Goal: Task Accomplishment & Management: Complete application form

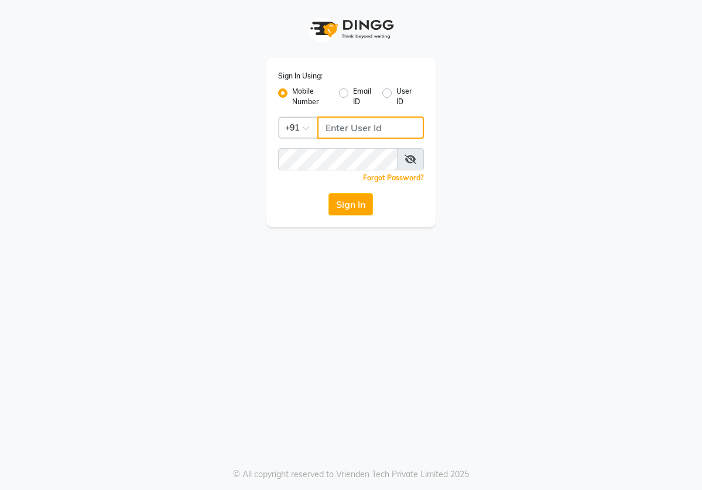
click at [348, 129] on input "Username" at bounding box center [371, 128] width 107 height 22
type input "8800329014"
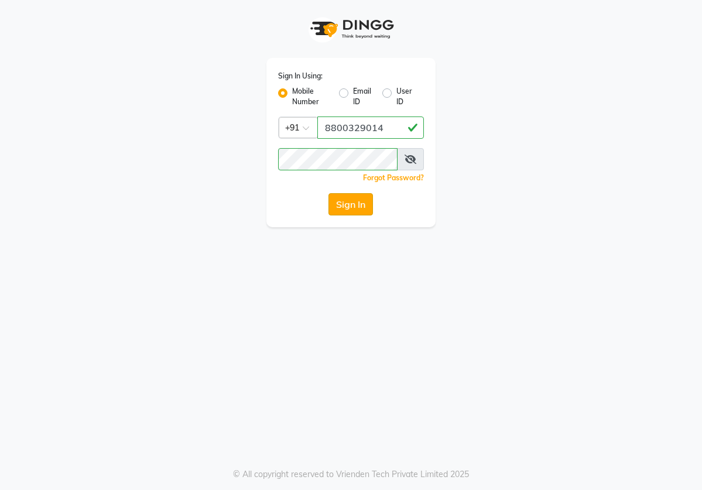
click at [354, 202] on button "Sign In" at bounding box center [351, 204] width 45 height 22
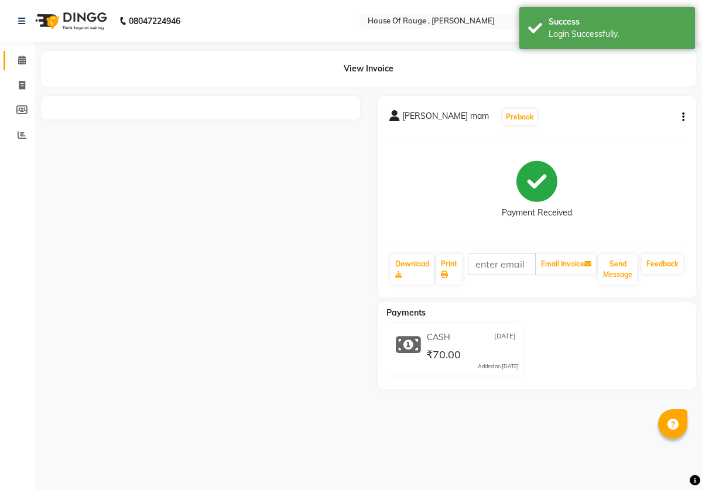
click at [21, 81] on icon at bounding box center [22, 85] width 6 height 9
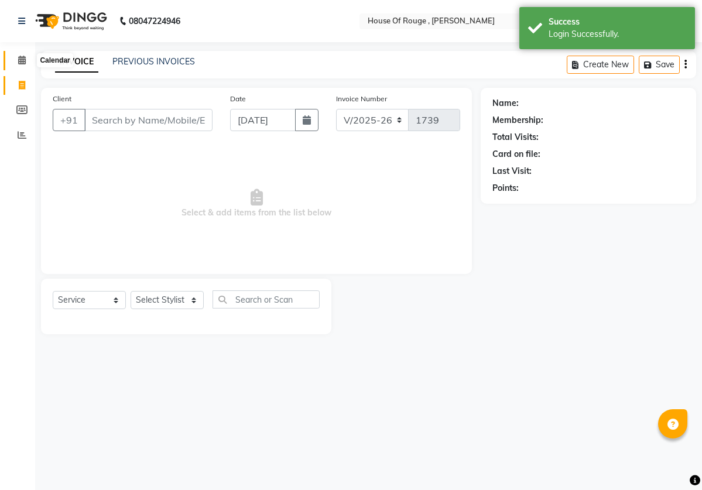
click at [28, 56] on span at bounding box center [22, 60] width 21 height 13
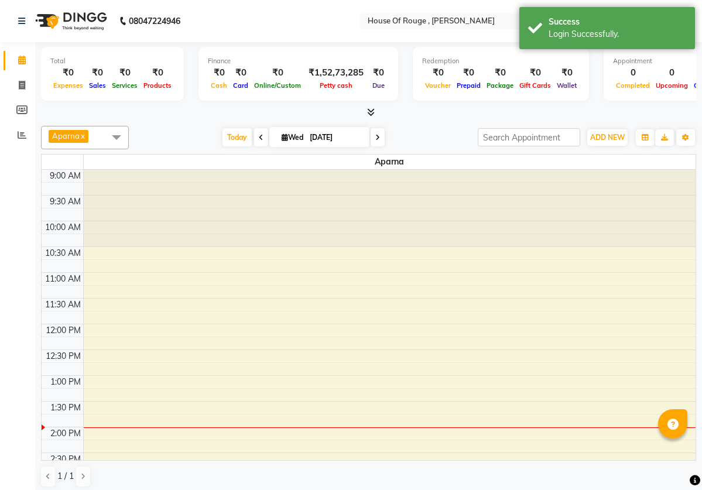
click at [130, 59] on div "Total" at bounding box center [112, 61] width 124 height 10
click at [8, 57] on link "Calendar" at bounding box center [18, 60] width 28 height 19
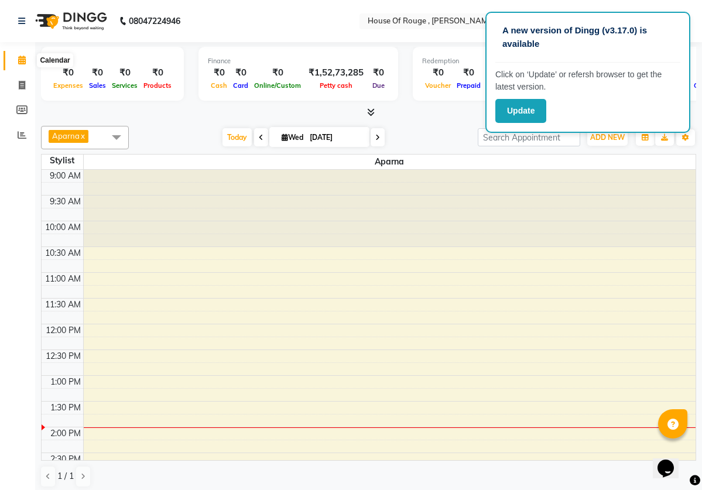
click at [28, 61] on span at bounding box center [22, 60] width 21 height 13
click at [19, 81] on icon at bounding box center [22, 85] width 6 height 9
select select "82"
select select "service"
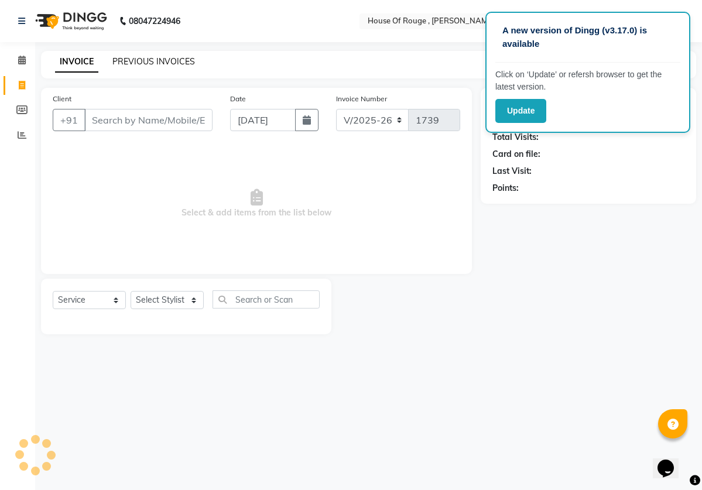
click at [153, 63] on link "PREVIOUS INVOICES" at bounding box center [153, 61] width 83 height 11
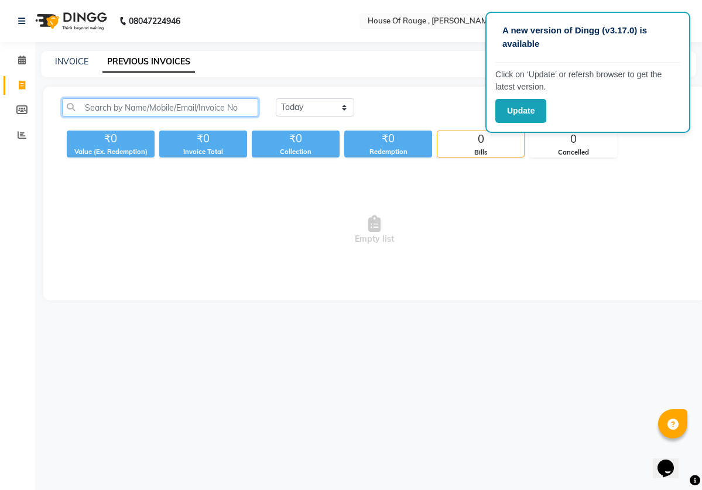
click at [193, 114] on input "text" at bounding box center [160, 107] width 196 height 18
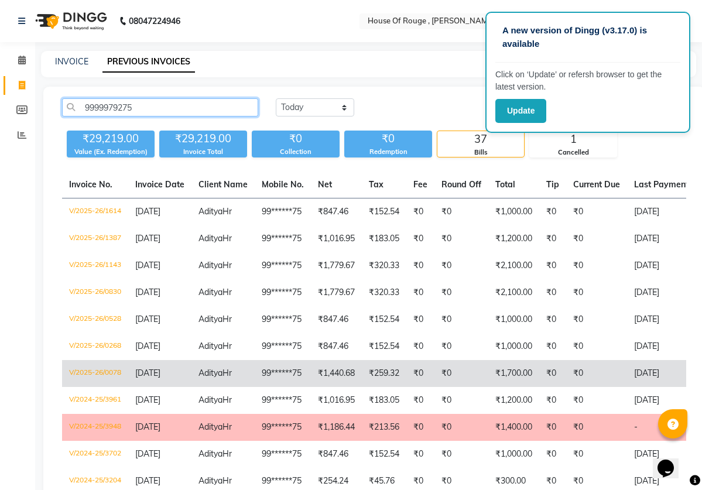
type input "9999979275"
click at [357, 379] on td "₹1,440.68" at bounding box center [336, 373] width 51 height 27
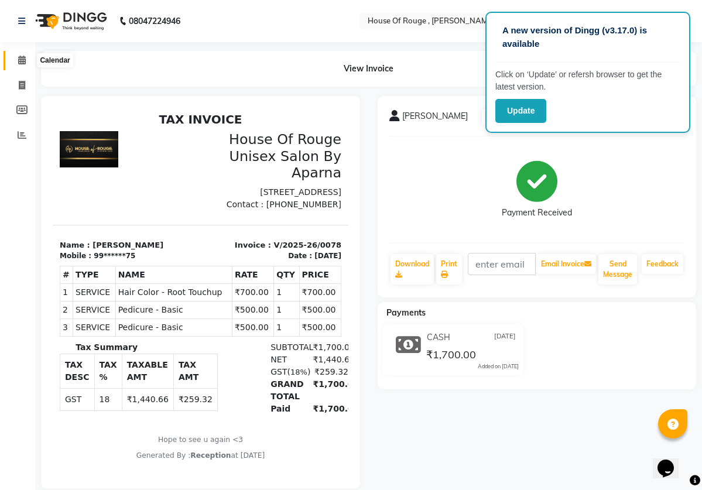
click at [25, 64] on icon at bounding box center [22, 60] width 8 height 9
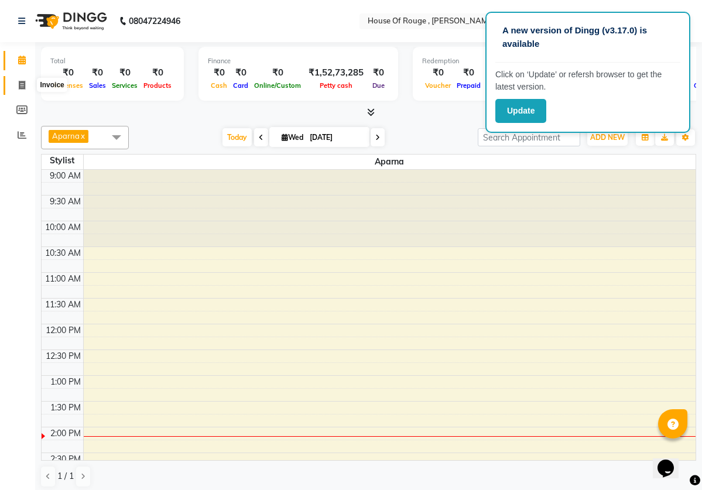
click at [22, 87] on icon at bounding box center [22, 85] width 6 height 9
select select "service"
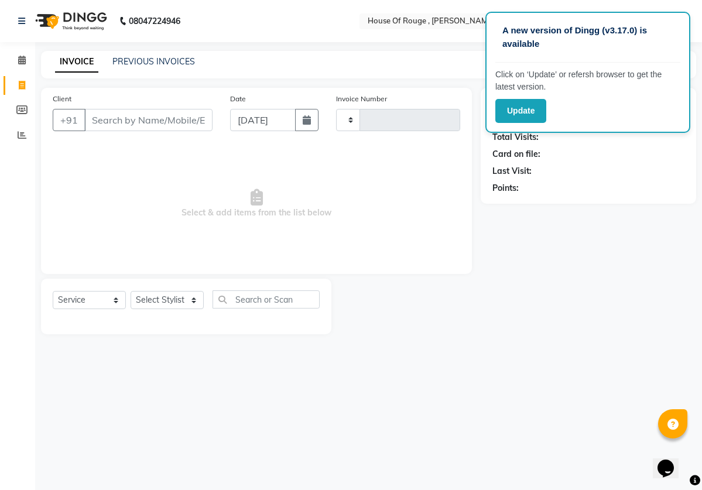
type input "1739"
select select "82"
click at [541, 112] on button "Update" at bounding box center [521, 111] width 51 height 24
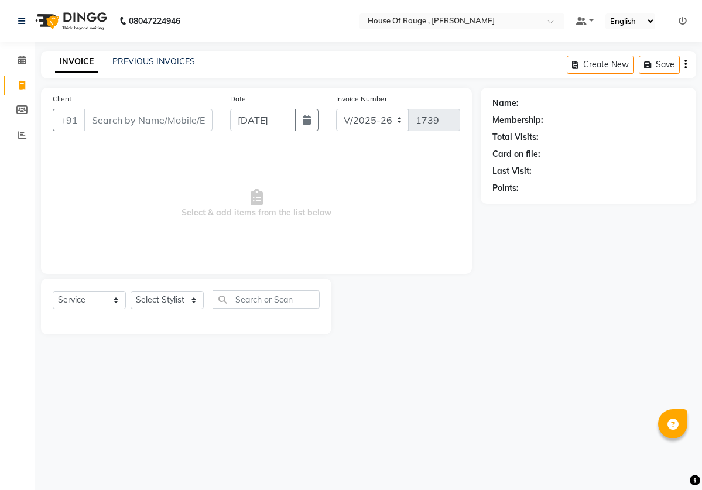
select select "82"
select select "service"
click at [189, 127] on input "Client" at bounding box center [148, 120] width 128 height 22
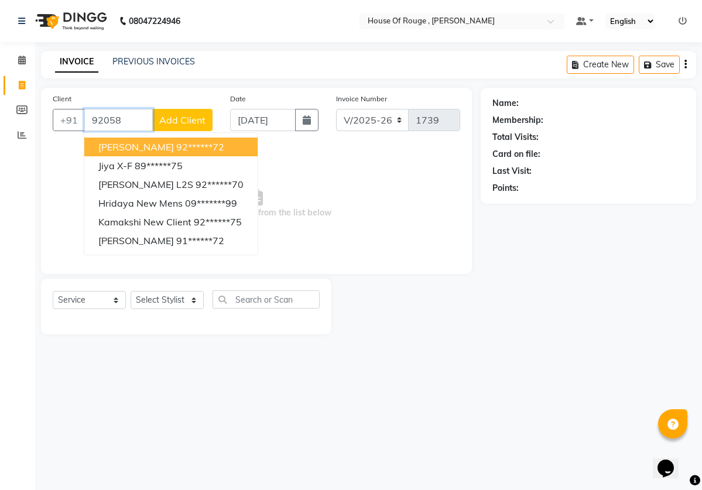
click at [195, 147] on button "MONIKA 92******72" at bounding box center [170, 147] width 173 height 19
type input "92******72"
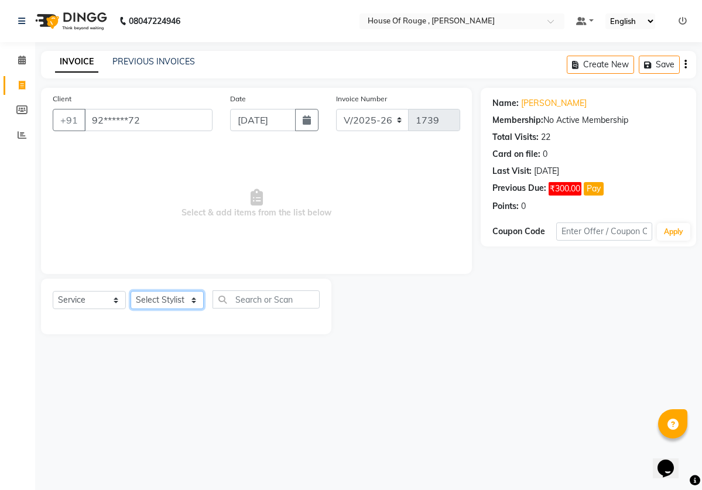
select select "2896"
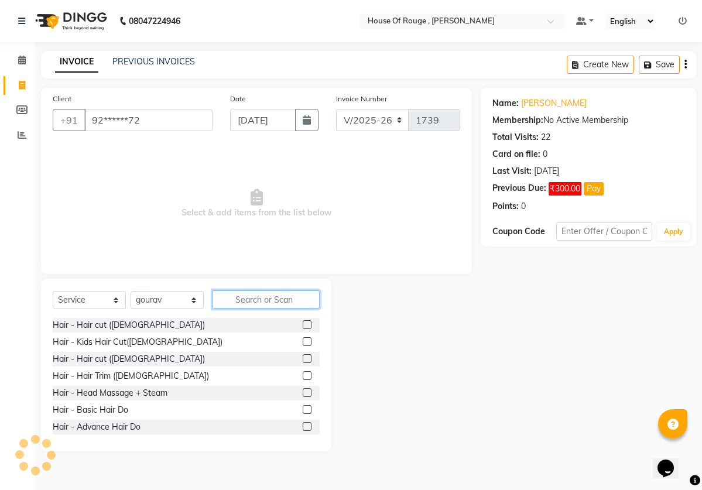
click at [272, 301] on input "text" at bounding box center [266, 300] width 107 height 18
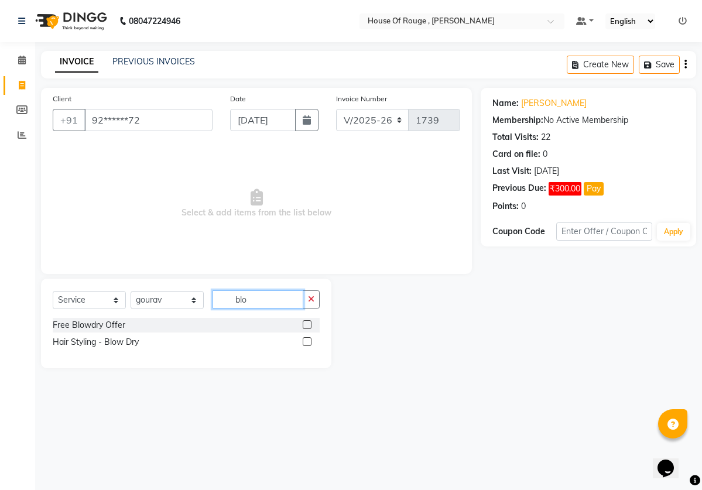
type input "blo"
click at [306, 342] on label at bounding box center [307, 341] width 9 height 9
click at [306, 342] on input "checkbox" at bounding box center [307, 343] width 8 height 8
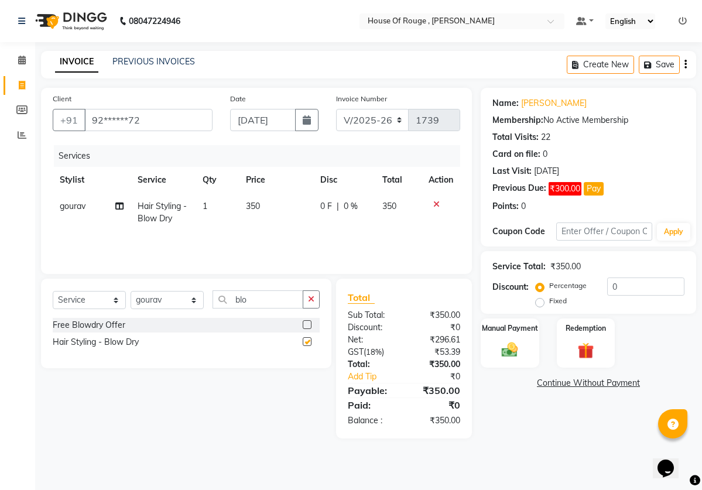
checkbox input "false"
click at [523, 336] on div "Manual Payment" at bounding box center [510, 343] width 60 height 51
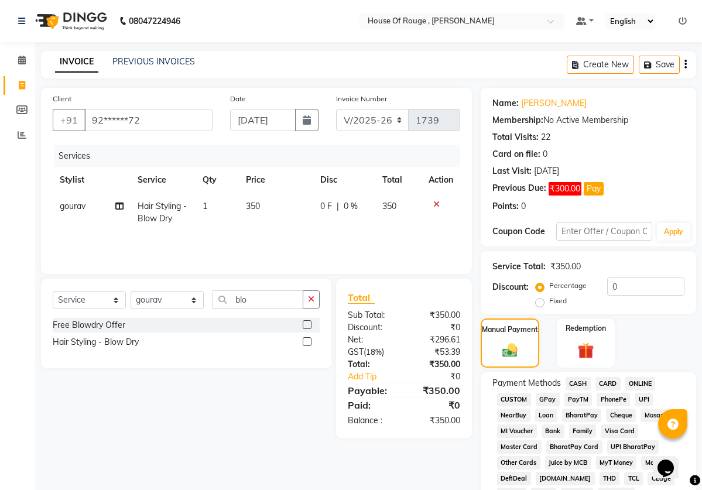
click at [575, 384] on span "CASH" at bounding box center [578, 383] width 25 height 13
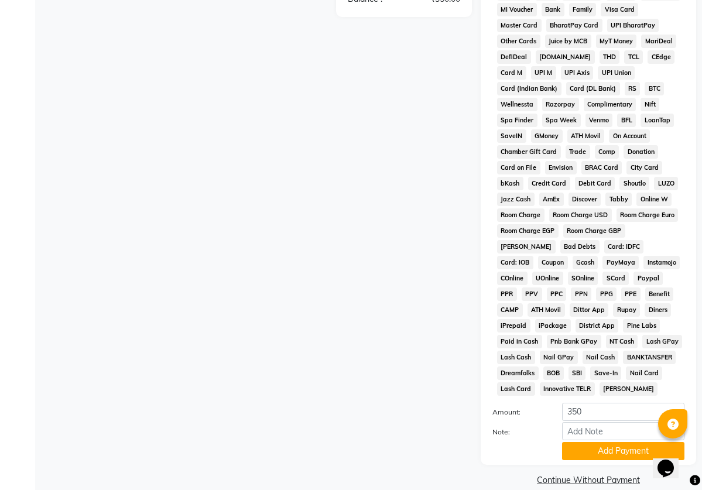
scroll to position [453, 0]
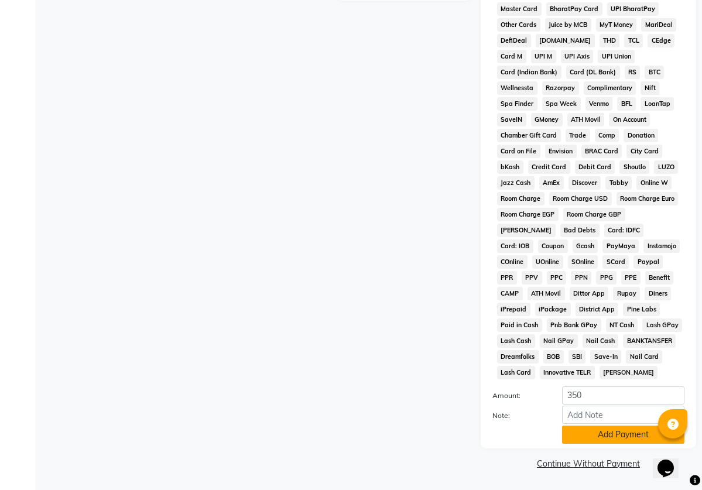
click at [601, 434] on button "Add Payment" at bounding box center [623, 435] width 122 height 18
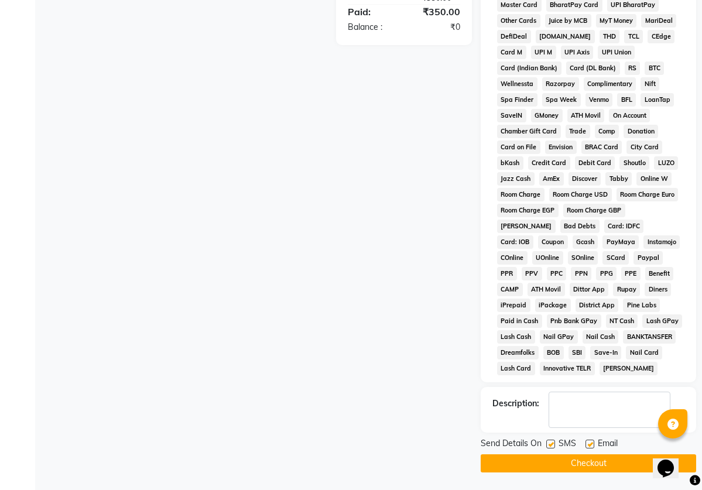
click at [576, 465] on button "Checkout" at bounding box center [589, 464] width 216 height 18
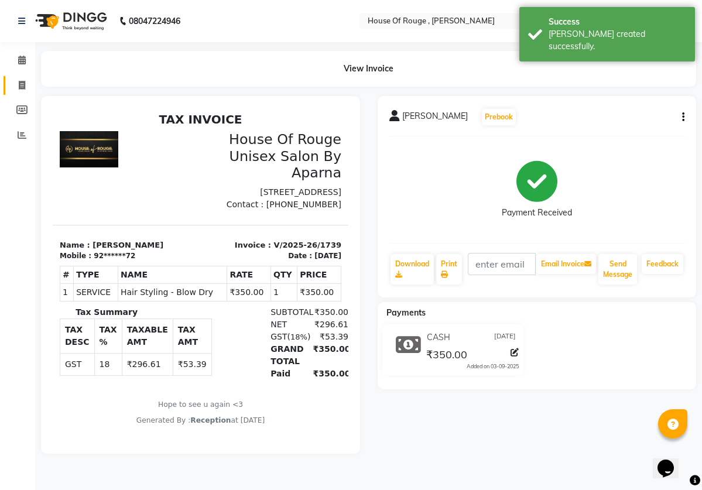
click at [23, 83] on icon at bounding box center [22, 85] width 6 height 9
select select "82"
select select "service"
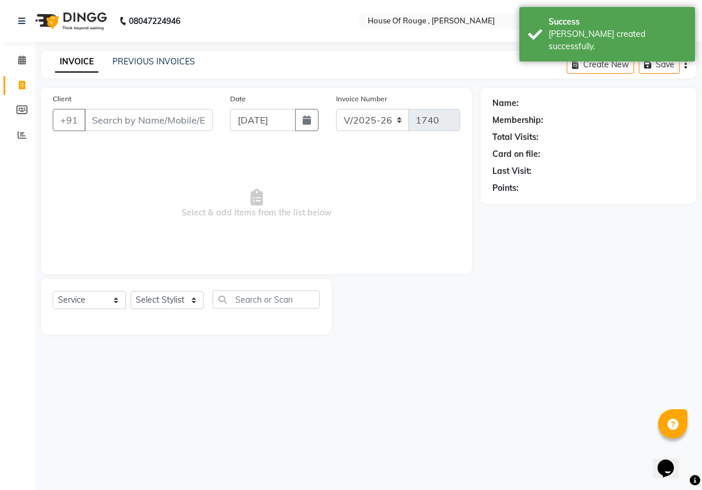
click at [185, 125] on input "Client" at bounding box center [148, 120] width 128 height 22
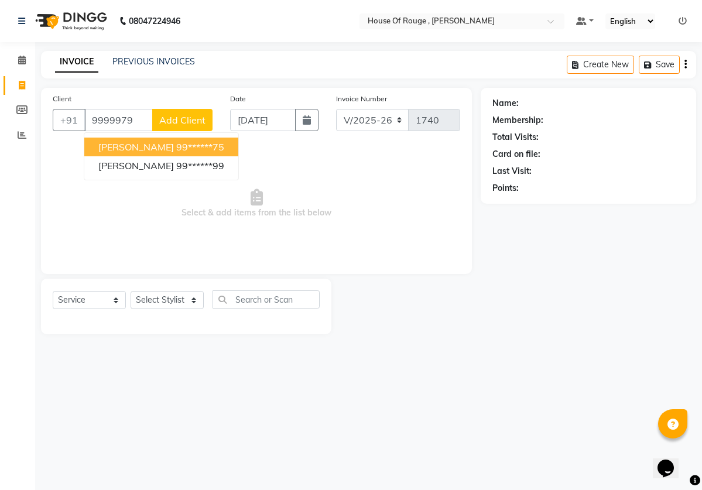
click at [182, 144] on ngb-highlight "99******75" at bounding box center [200, 147] width 48 height 12
type input "99******75"
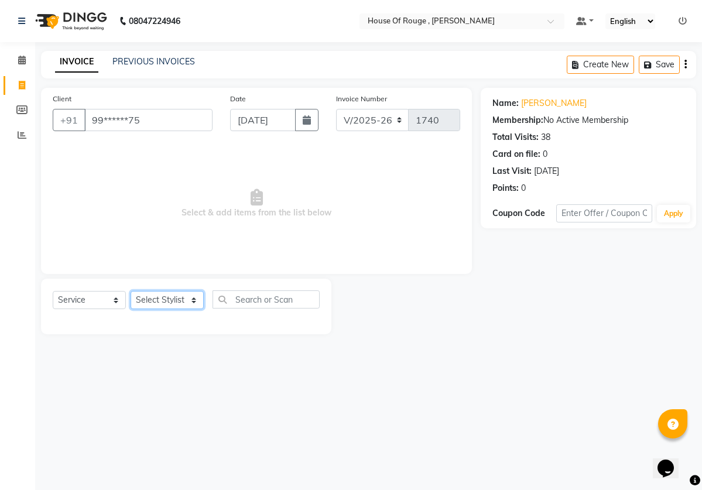
select select "50364"
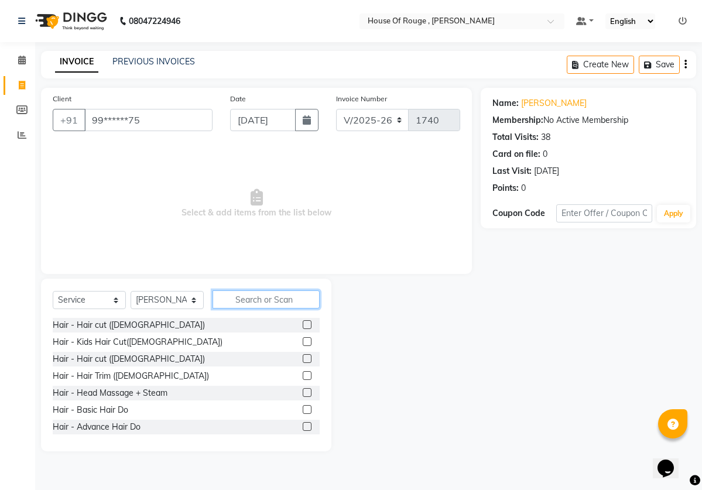
click at [253, 298] on input "text" at bounding box center [266, 300] width 107 height 18
click at [309, 325] on label at bounding box center [307, 324] width 9 height 9
click at [309, 325] on input "checkbox" at bounding box center [307, 326] width 8 height 8
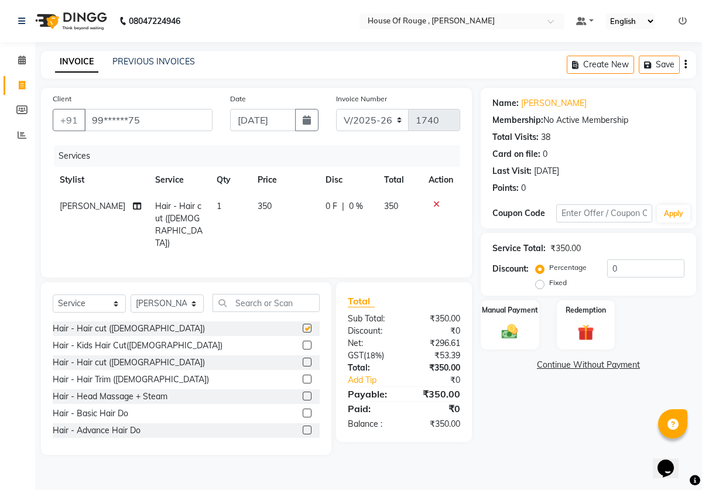
checkbox input "false"
click at [291, 299] on input "text" at bounding box center [266, 303] width 107 height 18
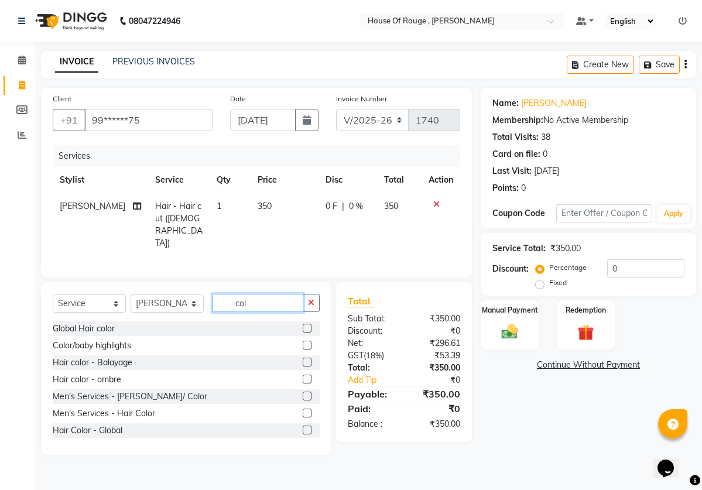
type input "col"
click at [307, 411] on label at bounding box center [307, 413] width 9 height 9
click at [307, 411] on input "checkbox" at bounding box center [307, 414] width 8 height 8
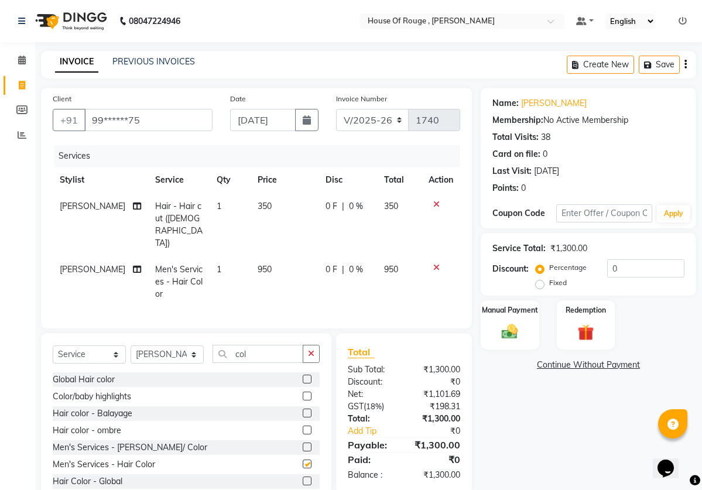
checkbox input "false"
click at [272, 257] on td "950" at bounding box center [285, 282] width 69 height 51
select select "50364"
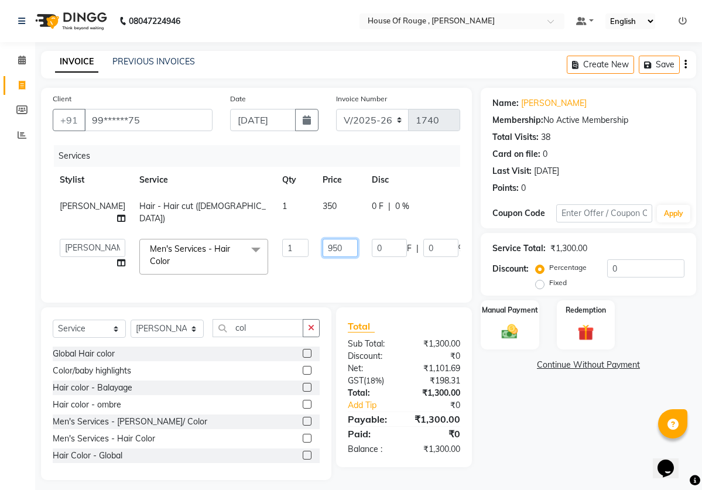
click at [323, 257] on input "950" at bounding box center [340, 248] width 35 height 18
type input "9"
type input "700"
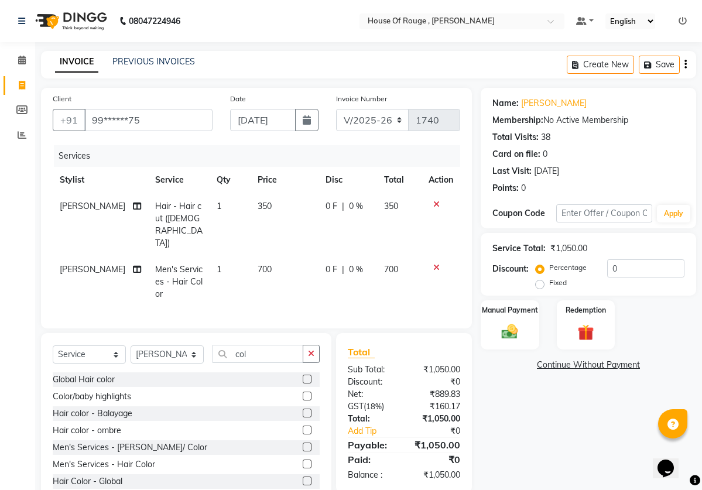
click at [322, 193] on tr "Stylist Service Qty Price Disc Total Action" at bounding box center [257, 180] width 408 height 26
click at [289, 217] on td "350" at bounding box center [285, 224] width 69 height 63
select select "50364"
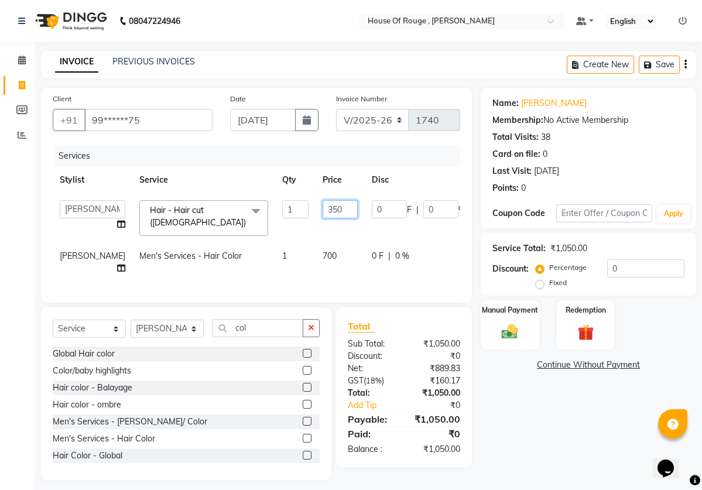
click at [323, 209] on input "350" at bounding box center [340, 209] width 35 height 18
type input "300"
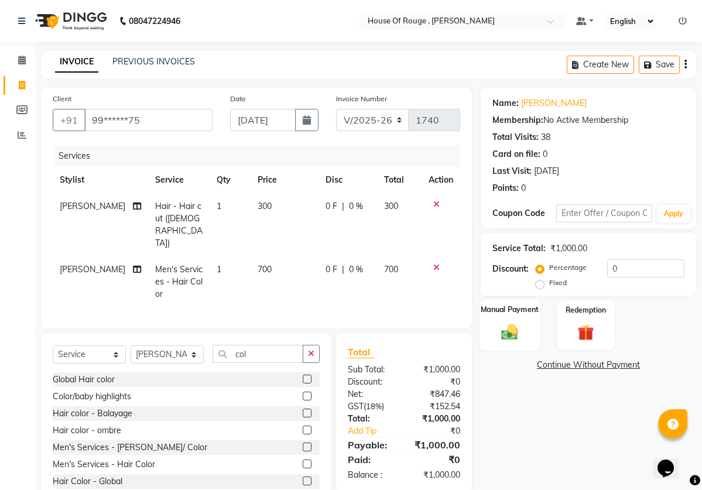
click at [491, 324] on div "Manual Payment" at bounding box center [510, 324] width 60 height 51
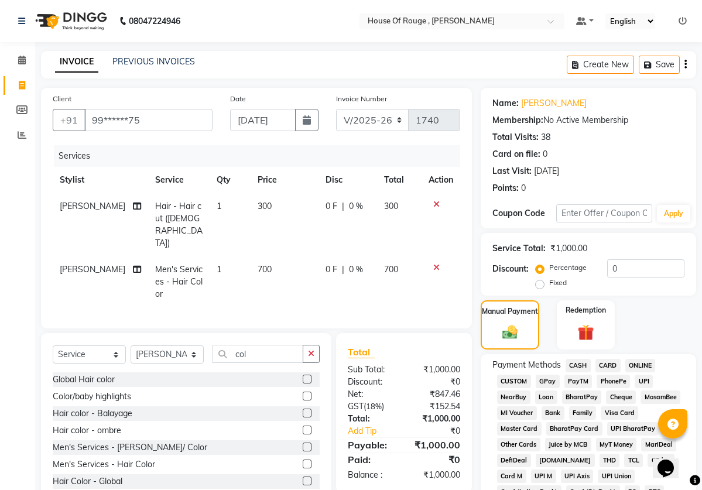
click at [586, 362] on span "CASH" at bounding box center [578, 365] width 25 height 13
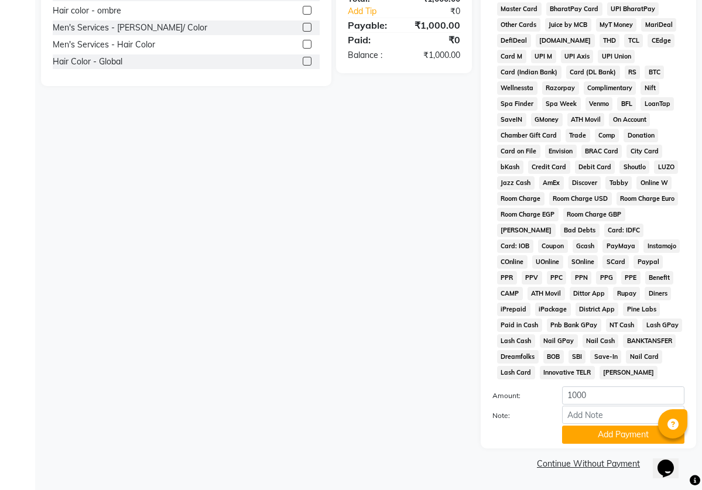
scroll to position [435, 0]
click at [598, 436] on button "Add Payment" at bounding box center [623, 435] width 122 height 18
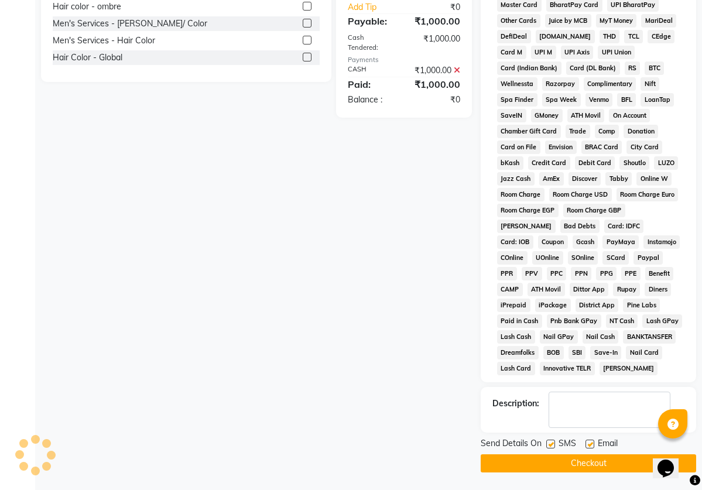
click at [602, 466] on button "Checkout" at bounding box center [589, 464] width 216 height 18
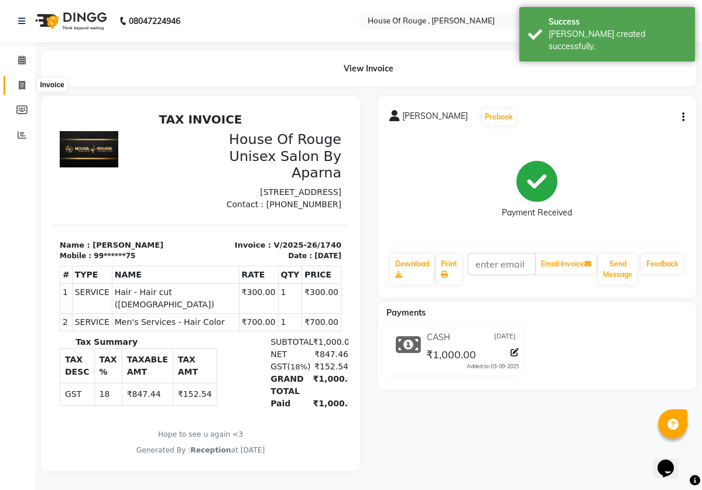
click at [21, 81] on icon at bounding box center [22, 85] width 6 height 9
select select "service"
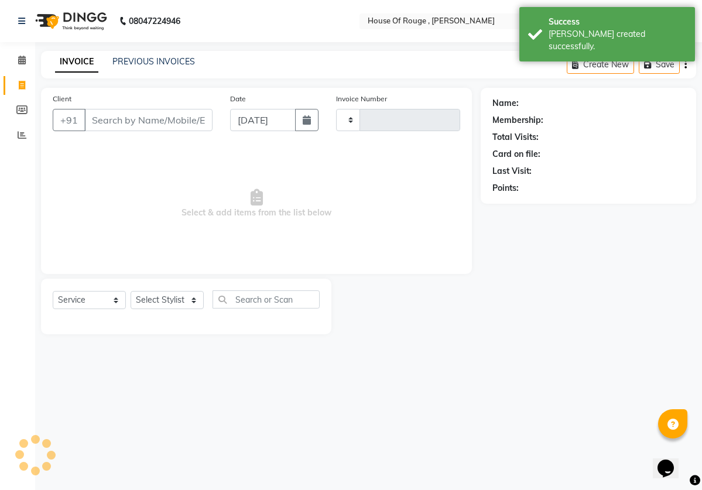
type input "1741"
select select "82"
click at [145, 122] on input "Client" at bounding box center [148, 120] width 128 height 22
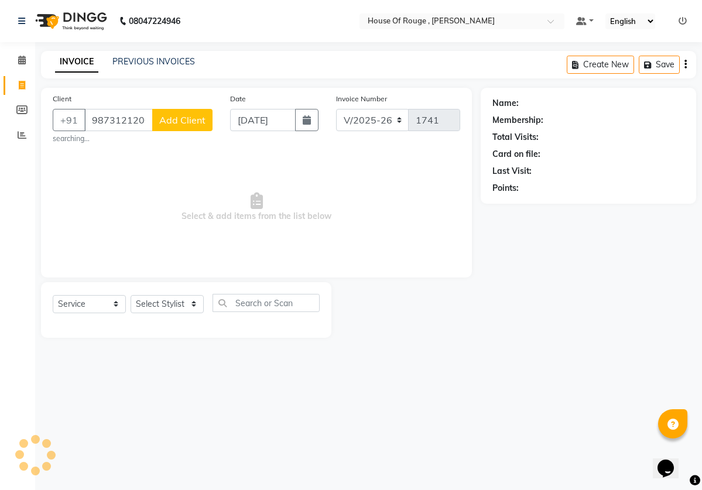
type input "9873121200"
click at [187, 118] on span "Add Client" at bounding box center [182, 120] width 46 height 12
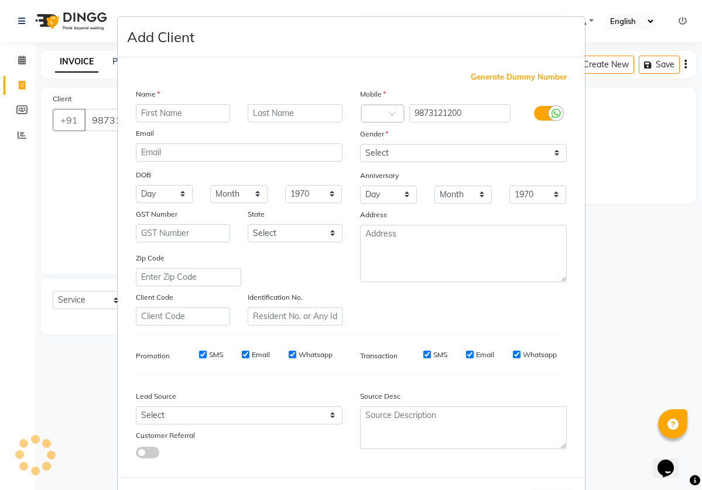
select select "10"
type input "akansha"
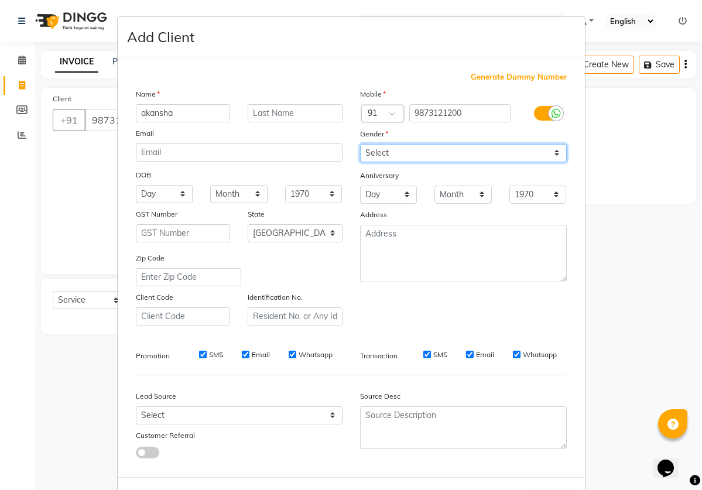
select select "[DEMOGRAPHIC_DATA]"
click at [568, 475] on div "Generate Dummy Number Name [PERSON_NAME] Email DOB Day 01 02 03 04 05 06 07 08 …" at bounding box center [351, 267] width 467 height 420
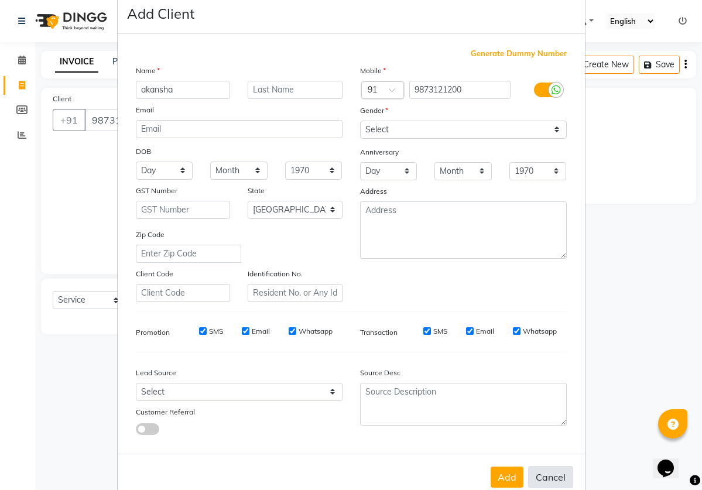
scroll to position [50, 0]
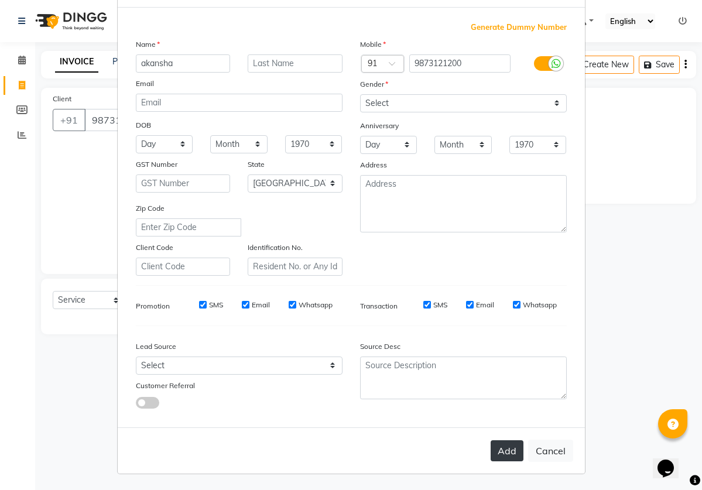
click at [516, 451] on button "Add" at bounding box center [507, 451] width 33 height 21
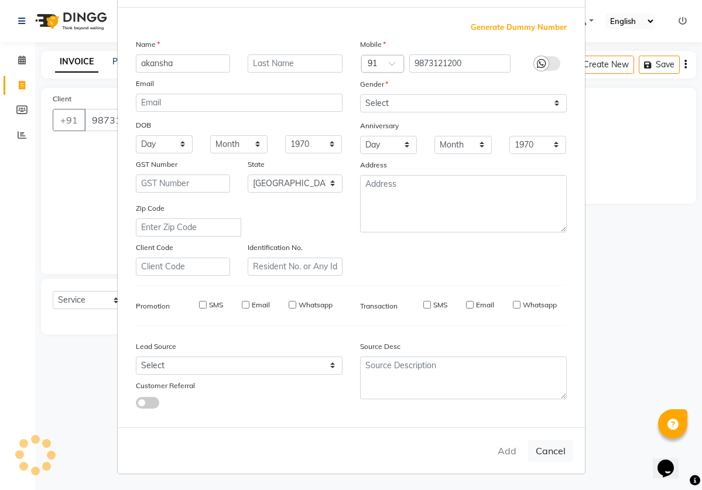
type input "98******00"
select select
select select "null"
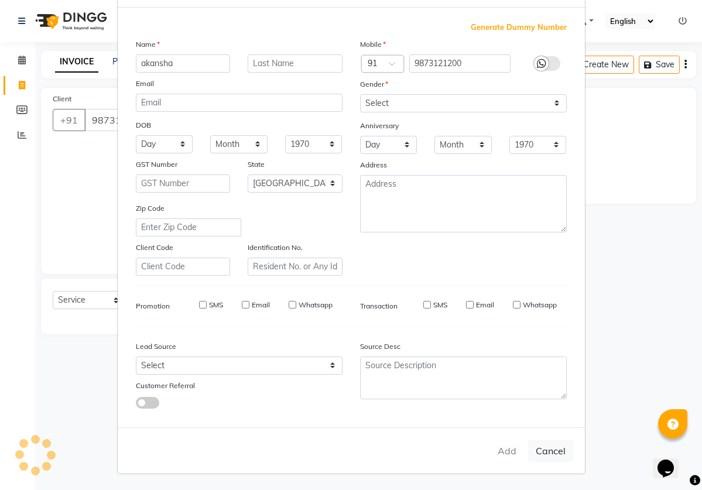
select select
checkbox input "false"
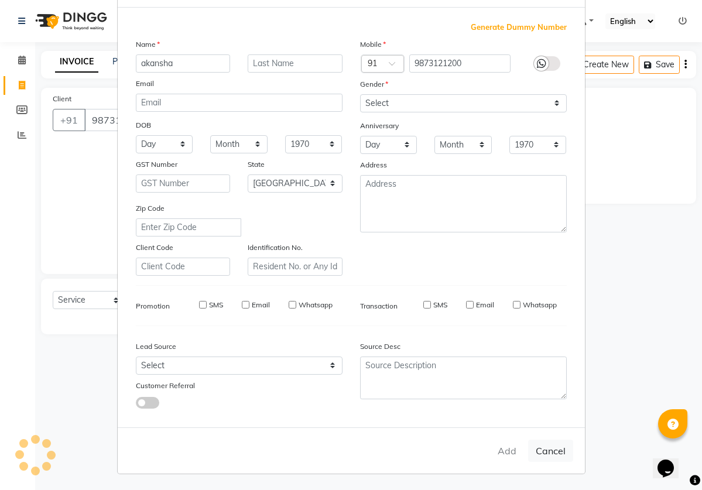
checkbox input "false"
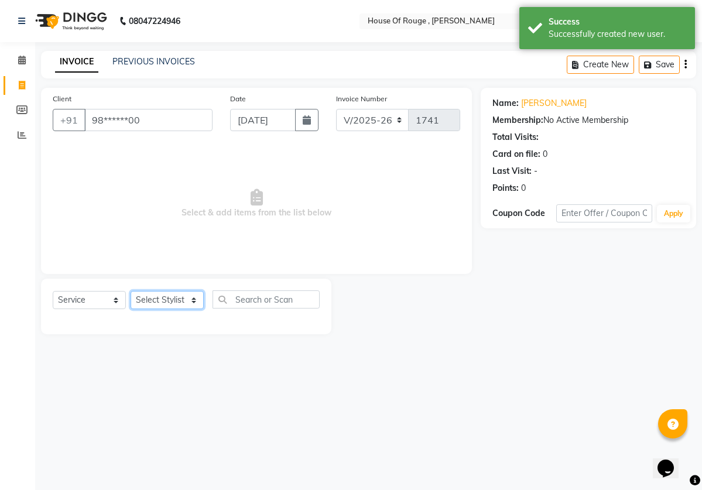
select select "50364"
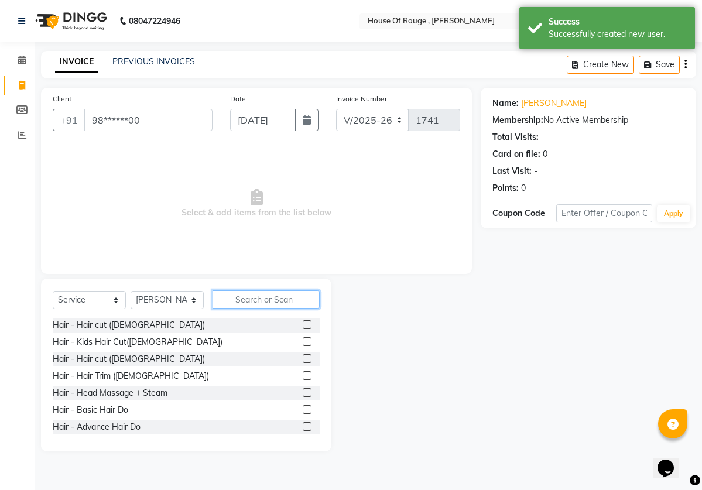
click at [259, 296] on input "text" at bounding box center [266, 300] width 107 height 18
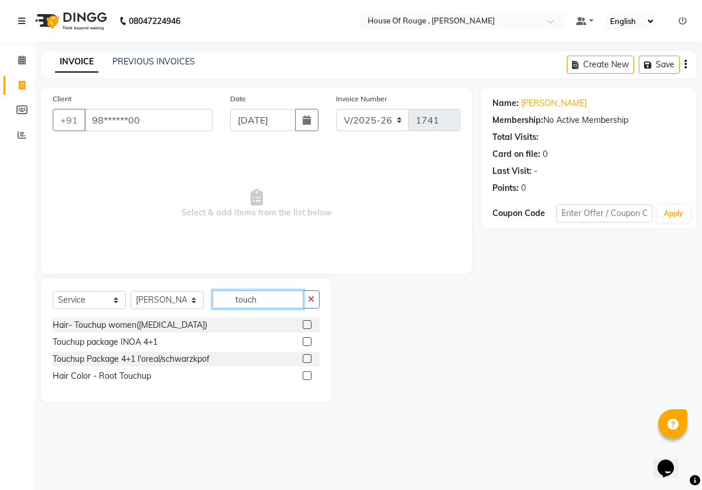
type input "touch"
click at [309, 378] on label at bounding box center [307, 375] width 9 height 9
click at [309, 378] on input "checkbox" at bounding box center [307, 377] width 8 height 8
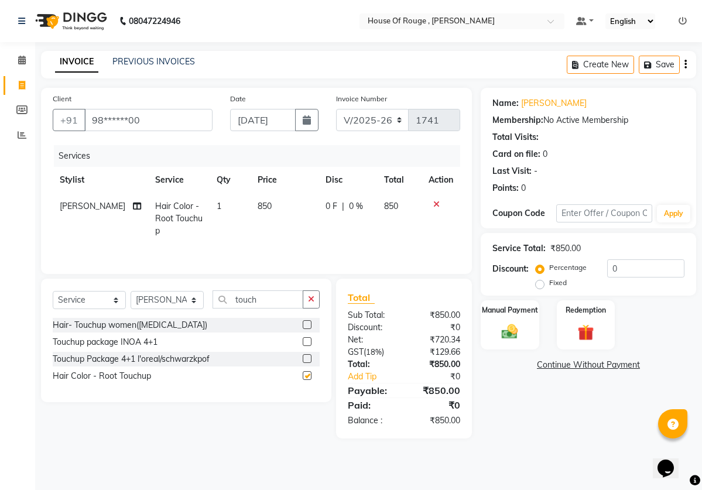
checkbox input "false"
click at [268, 213] on td "850" at bounding box center [285, 218] width 69 height 51
select select "50364"
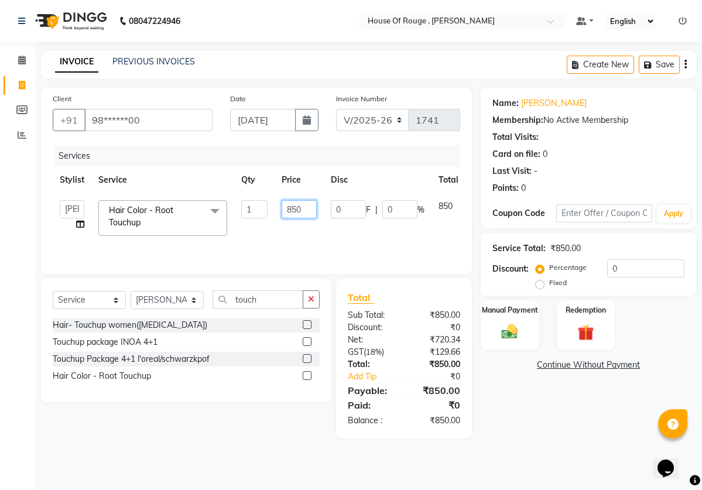
click at [309, 217] on input "850" at bounding box center [299, 209] width 35 height 18
type input "8"
type input "1000"
click at [320, 251] on div "Services Stylist Service Qty Price Disc Total Action ahmed pedicurist [PERSON_N…" at bounding box center [257, 203] width 408 height 117
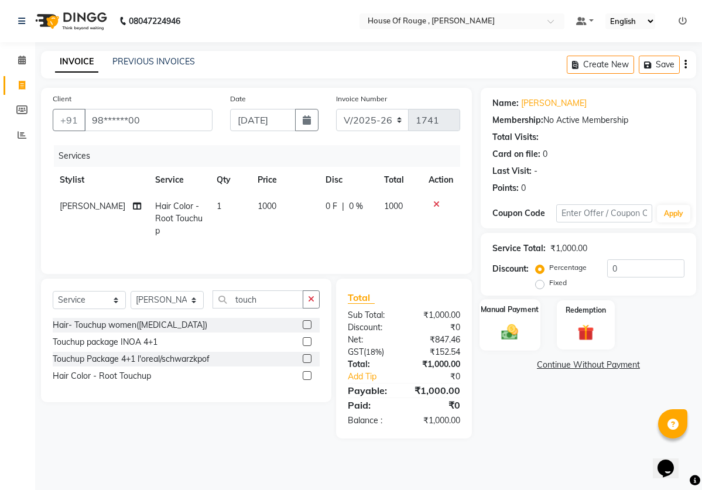
click at [513, 339] on img at bounding box center [510, 331] width 27 height 19
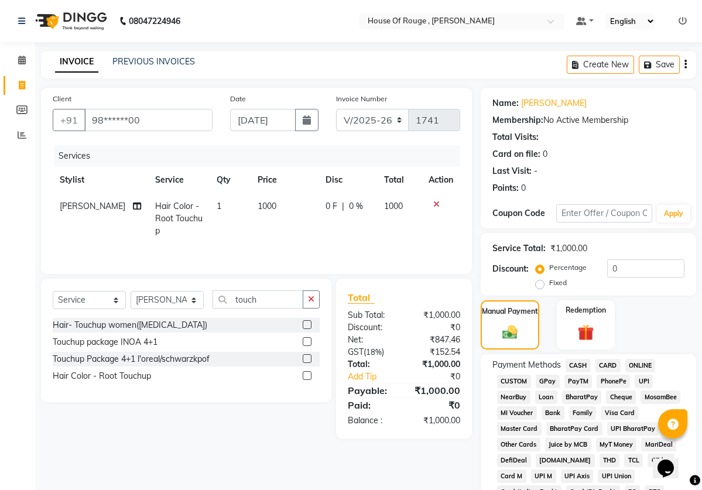
click at [575, 364] on span "CASH" at bounding box center [578, 365] width 25 height 13
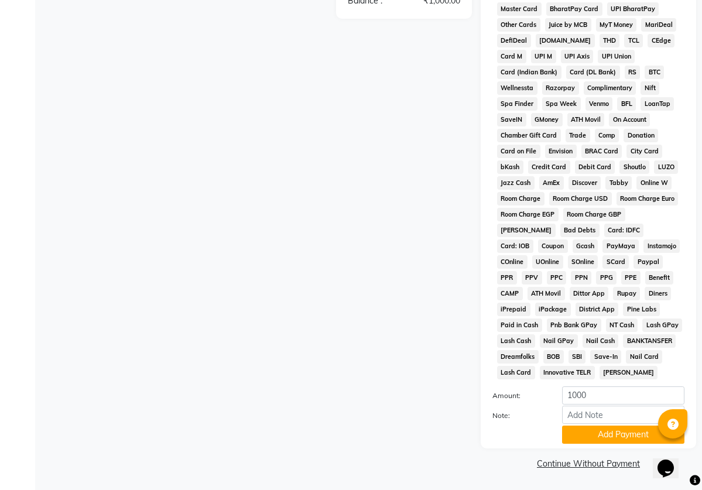
scroll to position [435, 0]
click at [597, 435] on button "Add Payment" at bounding box center [623, 435] width 122 height 18
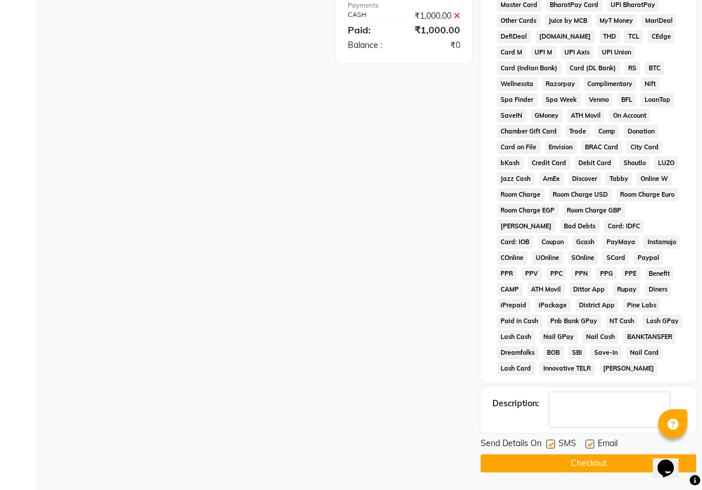
click at [594, 469] on button "Checkout" at bounding box center [589, 464] width 216 height 18
